Goal: Task Accomplishment & Management: Use online tool/utility

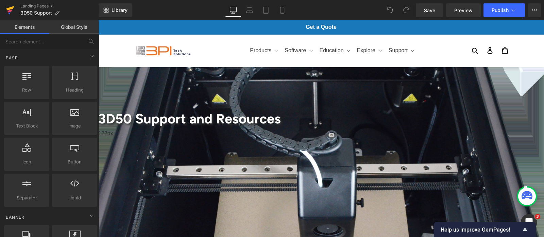
click at [11, 9] on icon at bounding box center [10, 10] width 8 height 17
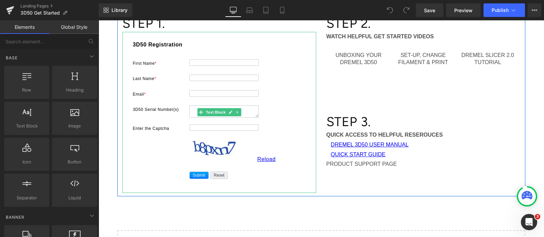
scroll to position [85, 0]
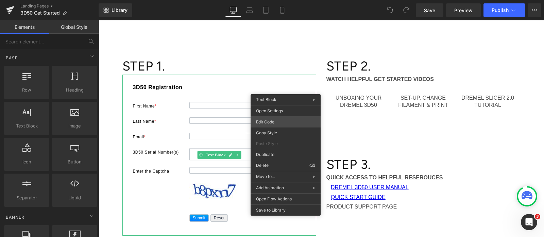
click at [278, 0] on div "You are previewing how the will restyle your page. You can not edit Elements in…" at bounding box center [272, 0] width 544 height 0
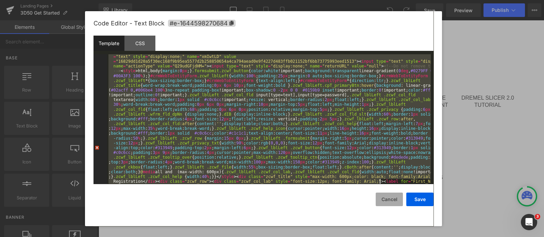
scroll to position [144, 0]
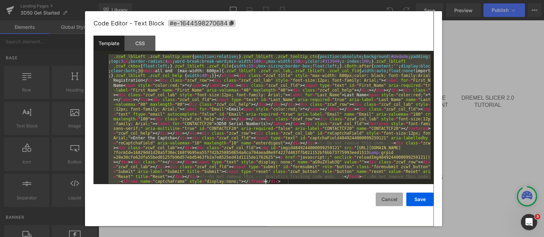
drag, startPoint x: 108, startPoint y: 58, endPoint x: 382, endPoint y: 199, distance: 308.4
click at [382, 199] on div "Code Editor - Text Block #e-1644598270684 Template CSS 1 <!-- Note :- You can m…" at bounding box center [263, 118] width 340 height 215
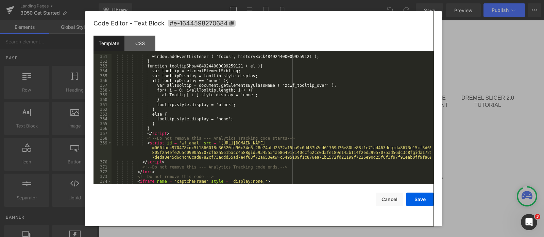
scroll to position [1756, 0]
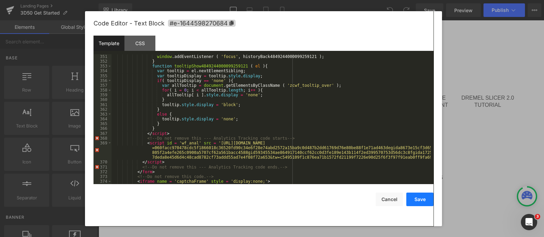
click at [423, 199] on button "Save" at bounding box center [419, 200] width 27 height 14
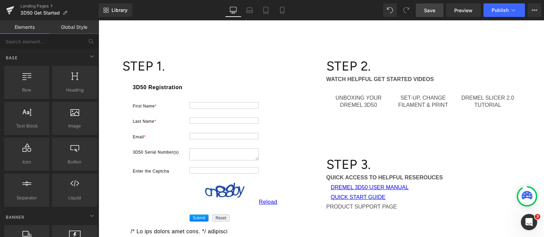
drag, startPoint x: 430, startPoint y: 9, endPoint x: 425, endPoint y: 17, distance: 9.6
click at [430, 9] on span "Save" at bounding box center [429, 10] width 11 height 7
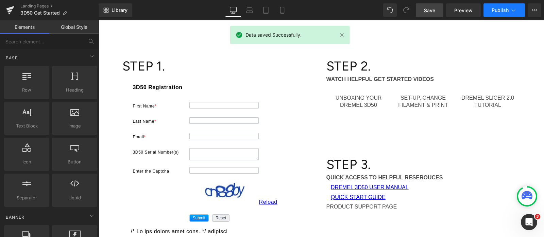
click at [497, 8] on span "Publish" at bounding box center [499, 9] width 17 height 5
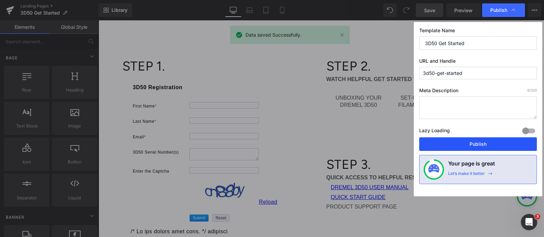
click at [492, 145] on button "Publish" at bounding box center [478, 145] width 118 height 14
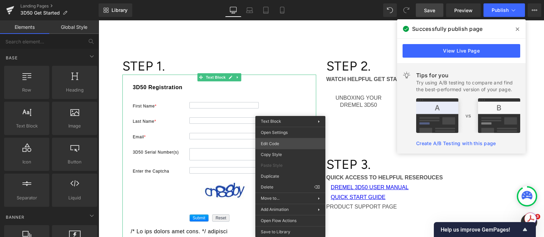
click at [278, 0] on div "You are previewing how the will restyle your page. You can not edit Elements in…" at bounding box center [272, 0] width 544 height 0
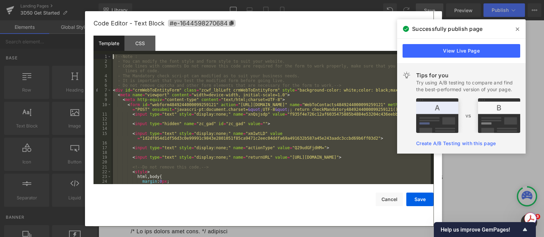
drag, startPoint x: 166, startPoint y: 182, endPoint x: 93, endPoint y: 0, distance: 196.5
click at [93, 0] on body "You are previewing how the will restyle your page. You can not edit Elements in…" at bounding box center [272, 118] width 544 height 237
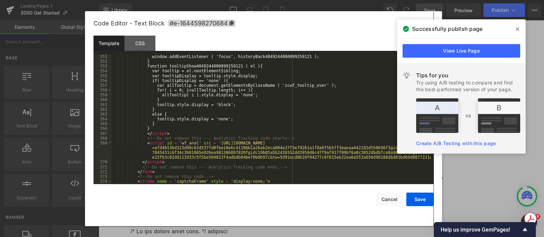
scroll to position [1751, 0]
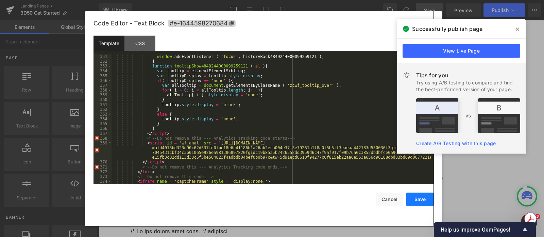
click at [417, 198] on button "Save" at bounding box center [419, 200] width 27 height 14
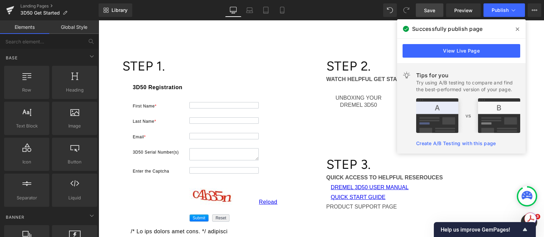
click at [518, 29] on icon at bounding box center [516, 28] width 3 height 5
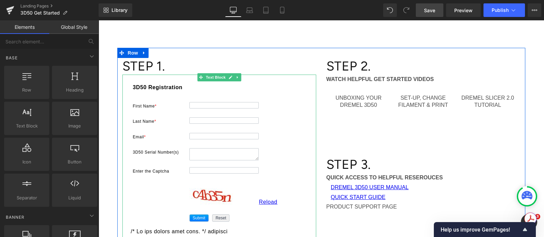
scroll to position [42, 0]
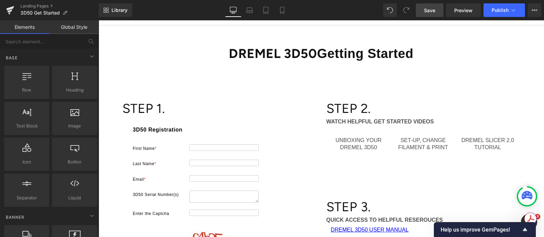
click at [434, 10] on span "Save" at bounding box center [429, 10] width 11 height 7
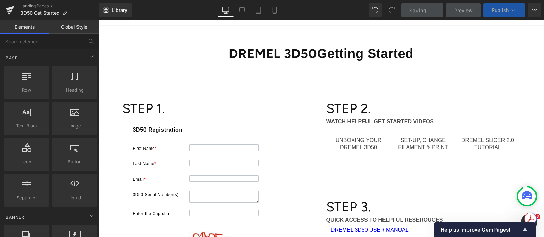
click at [509, 12] on button "Publish" at bounding box center [503, 10] width 41 height 14
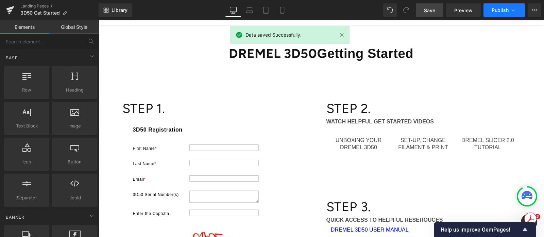
click at [499, 7] on span "Publish" at bounding box center [499, 9] width 17 height 5
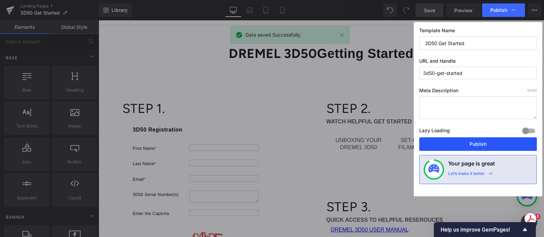
click at [492, 143] on button "Publish" at bounding box center [478, 145] width 118 height 14
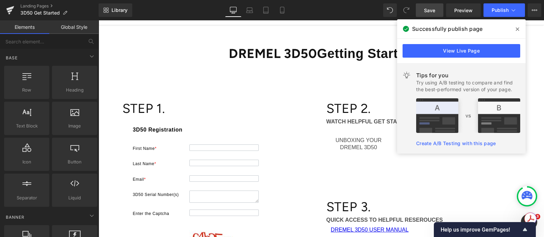
click at [518, 28] on icon at bounding box center [516, 28] width 3 height 5
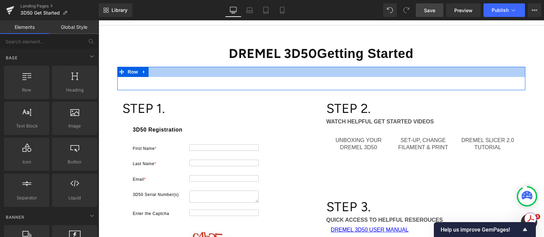
scroll to position [0, 0]
